Goal: Download file/media

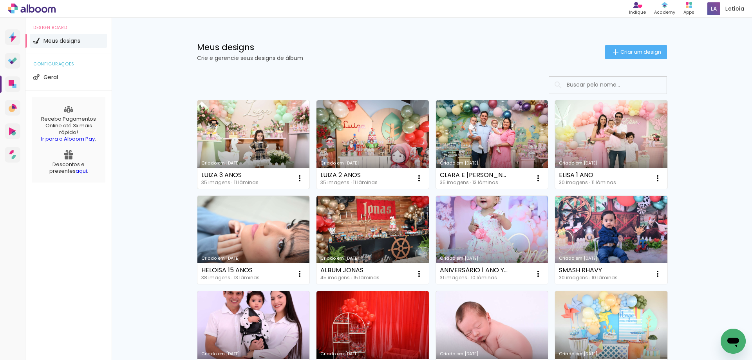
click at [265, 134] on link "Criado em [DATE]" at bounding box center [253, 144] width 112 height 89
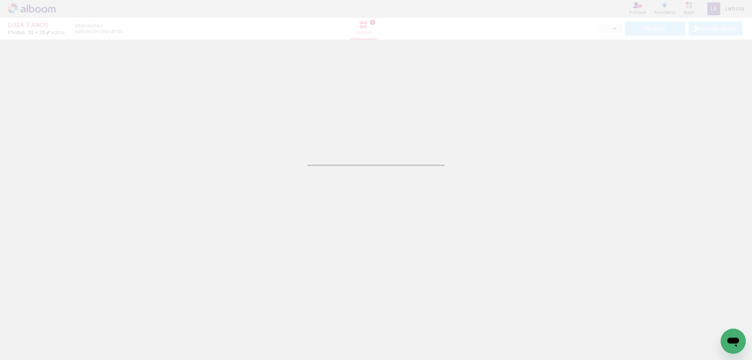
type input "JPG"
type input "Alta, 300 DPI"
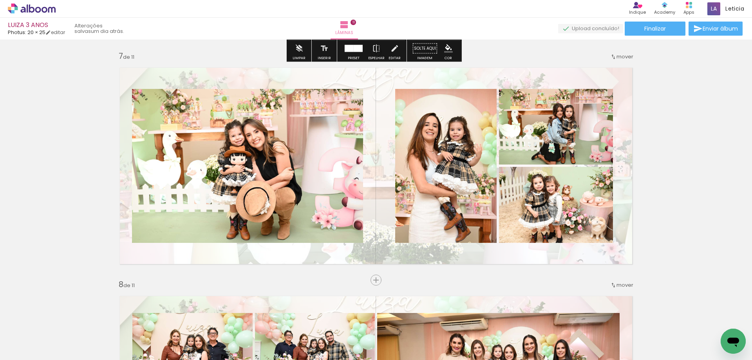
scroll to position [1567, 0]
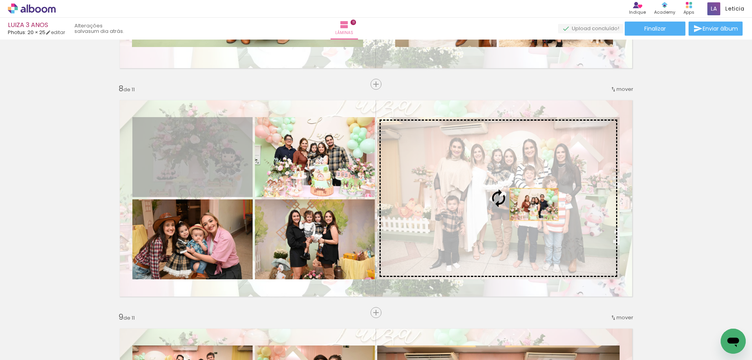
drag, startPoint x: 197, startPoint y: 163, endPoint x: 531, endPoint y: 204, distance: 336.7
click at [0, 0] on slot at bounding box center [0, 0] width 0 height 0
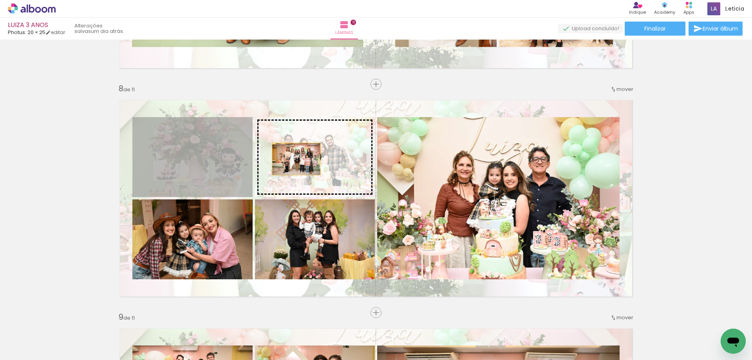
drag, startPoint x: 193, startPoint y: 157, endPoint x: 293, endPoint y: 159, distance: 100.7
click at [0, 0] on slot at bounding box center [0, 0] width 0 height 0
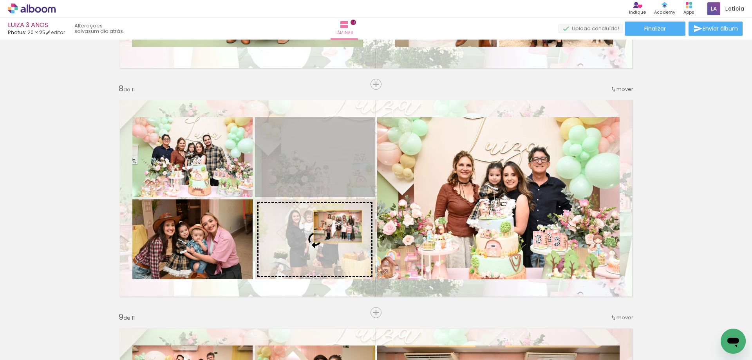
drag, startPoint x: 334, startPoint y: 155, endPoint x: 335, endPoint y: 226, distance: 71.3
click at [0, 0] on slot at bounding box center [0, 0] width 0 height 0
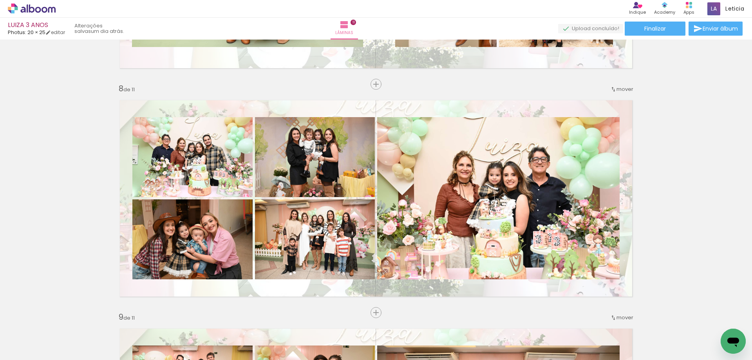
scroll to position [1606, 0]
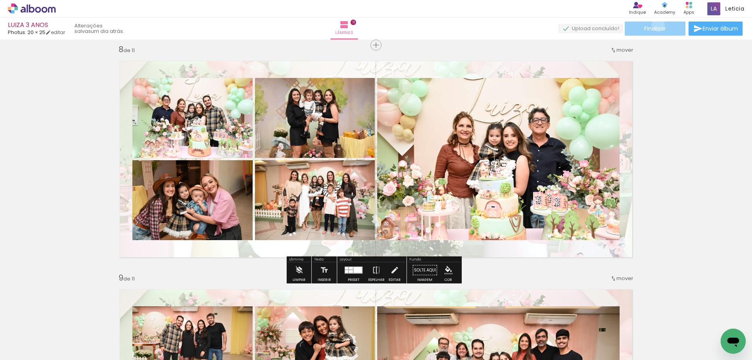
click at [655, 26] on span "Finalizar" at bounding box center [655, 28] width 22 height 5
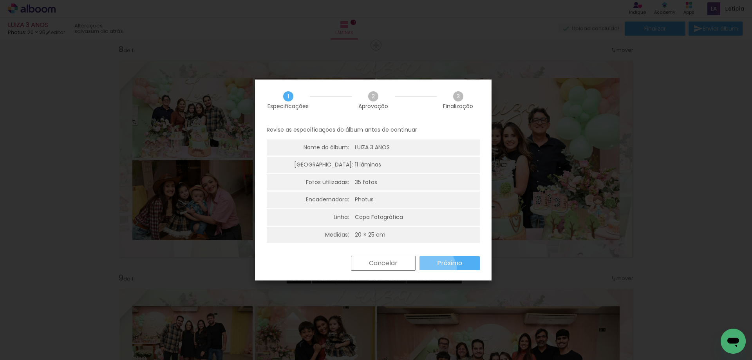
click at [434, 269] on paper-button "Próximo" at bounding box center [450, 263] width 60 height 14
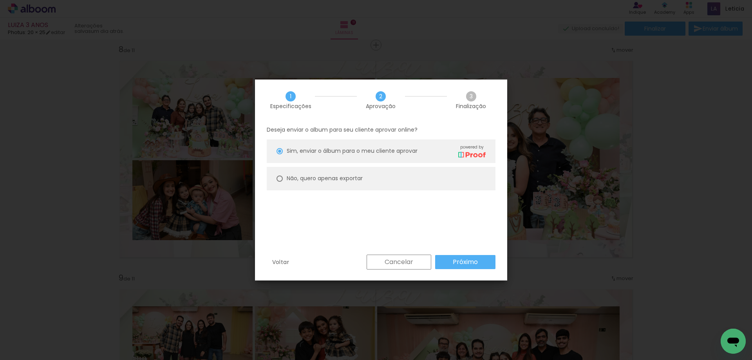
click at [0, 0] on slot "Não, quero apenas exportar" at bounding box center [0, 0] width 0 height 0
type paper-radio-button "on"
click at [0, 0] on slot "Próximo" at bounding box center [0, 0] width 0 height 0
type input "Alta, 300 DPI"
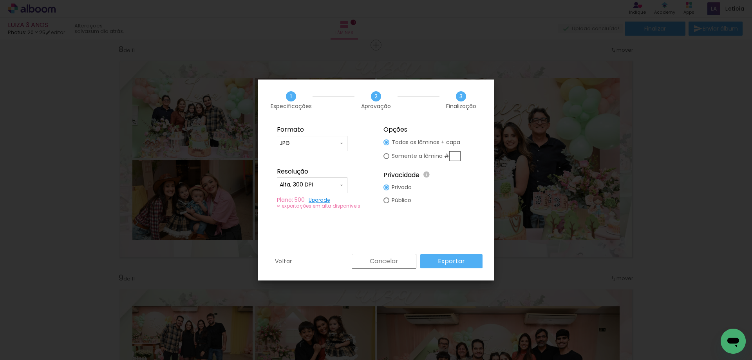
click at [388, 145] on div at bounding box center [386, 142] width 6 height 6
type paper-radio-button "on"
click at [452, 155] on input "text" at bounding box center [454, 156] width 11 height 10
type input "8"
click at [0, 0] on slot "Exportar" at bounding box center [0, 0] width 0 height 0
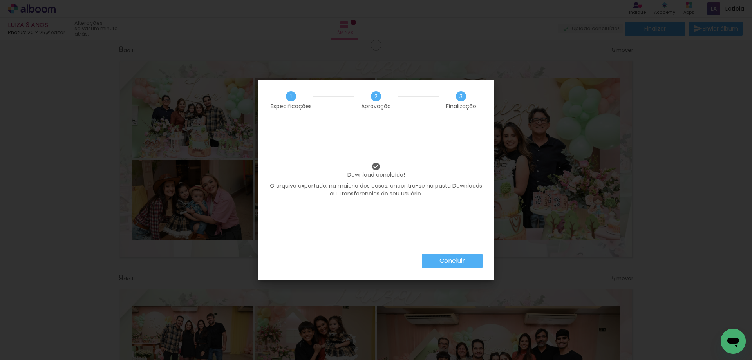
click at [0, 0] on slot "Concluir" at bounding box center [0, 0] width 0 height 0
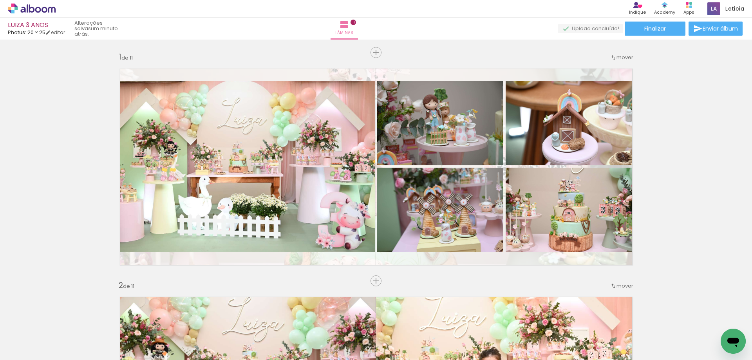
scroll to position [1606, 0]
